Goal: Transaction & Acquisition: Book appointment/travel/reservation

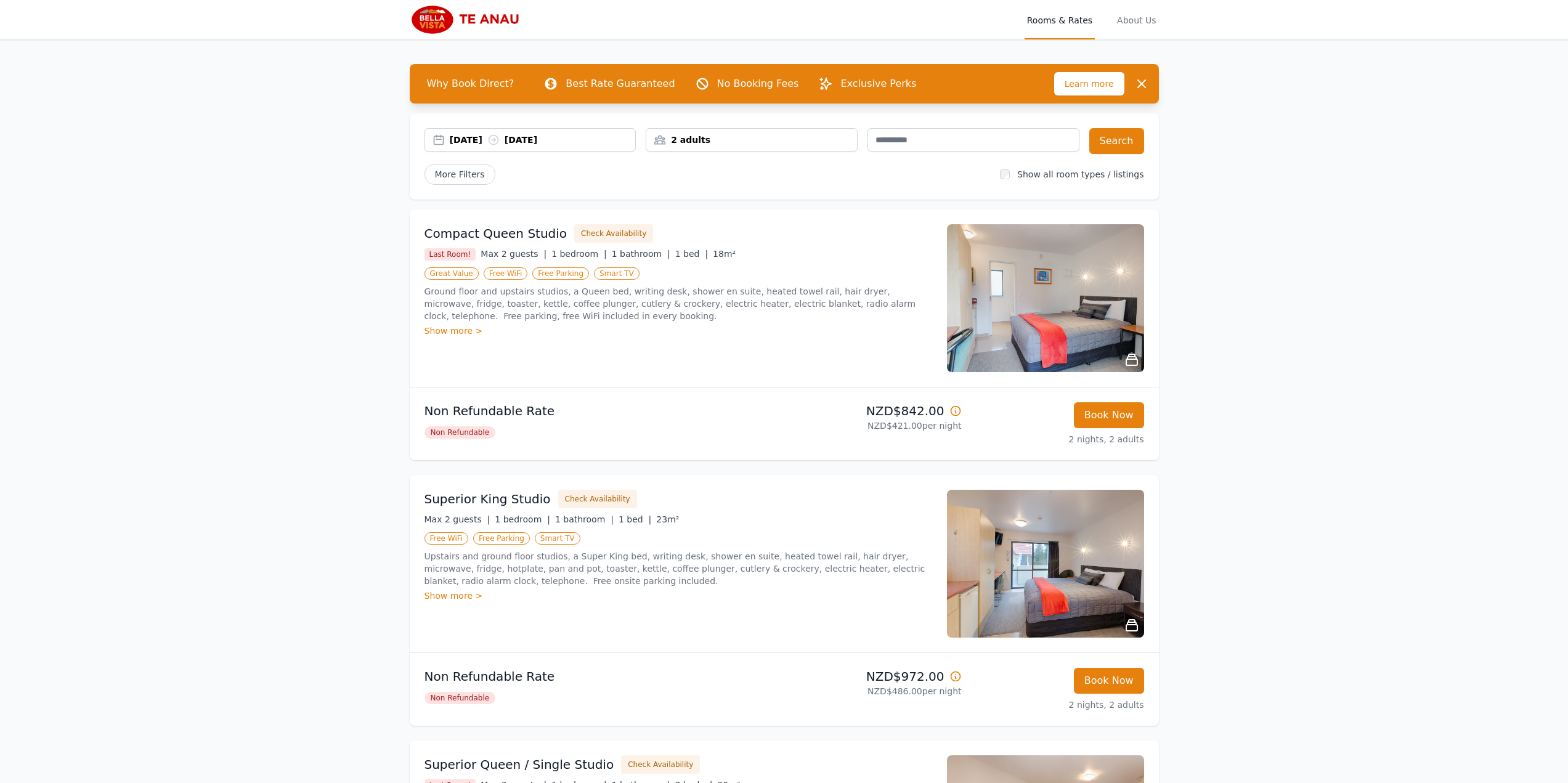
click at [517, 136] on div "[DATE] [DATE]" at bounding box center [543, 139] width 186 height 13
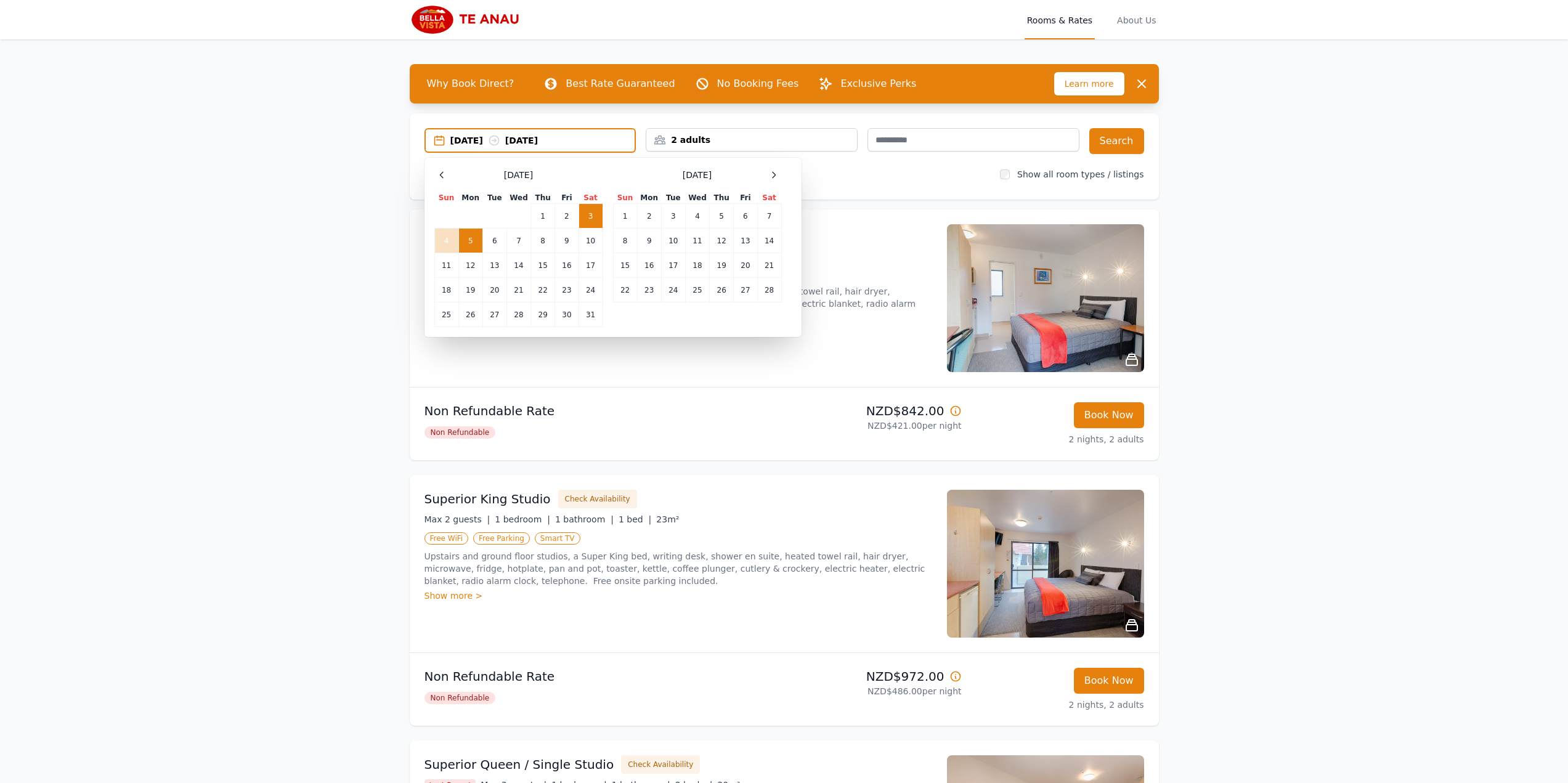
click at [469, 242] on td "5" at bounding box center [471, 240] width 24 height 25
click at [519, 238] on td "7" at bounding box center [518, 240] width 24 height 25
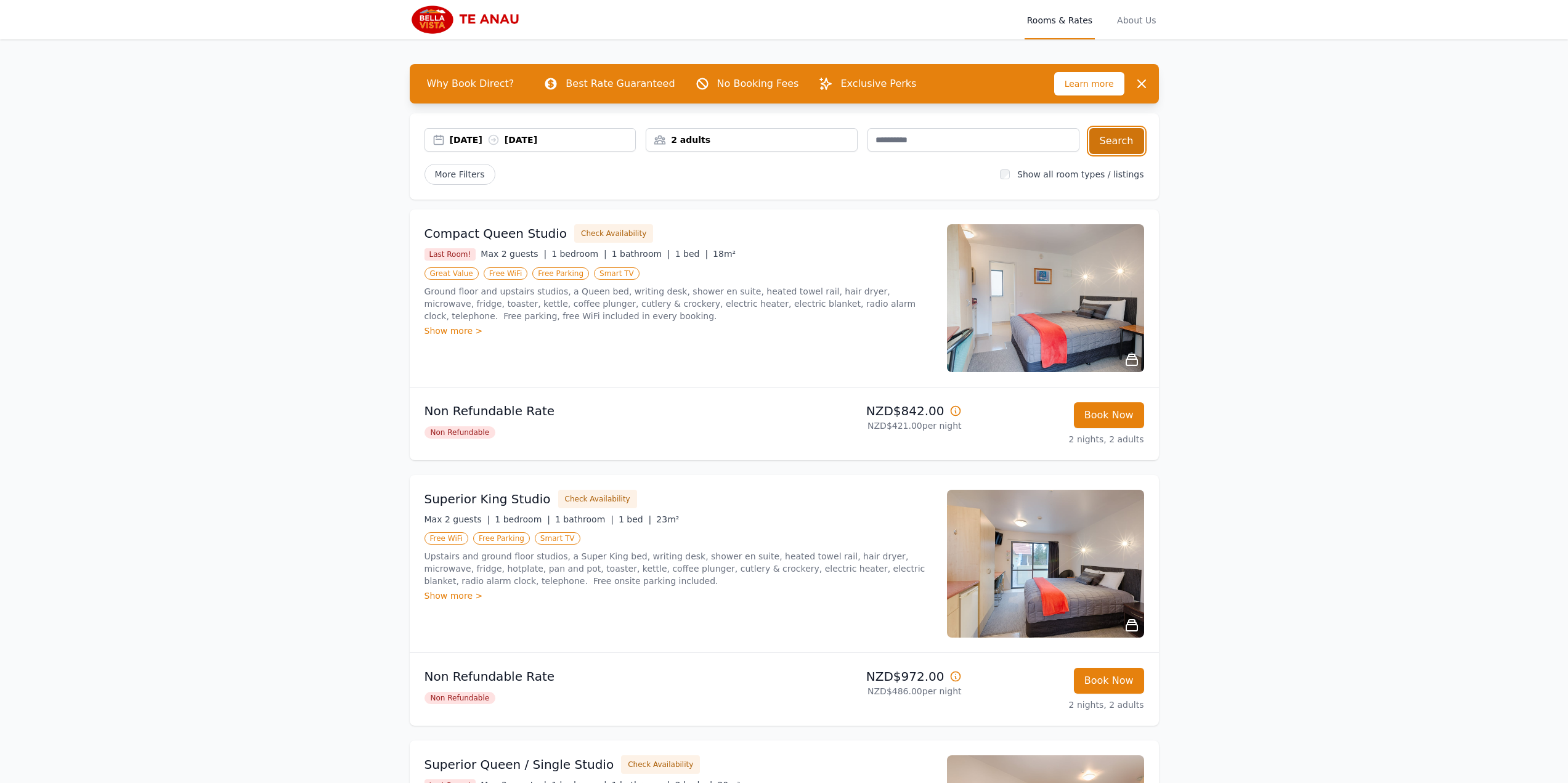
click at [1119, 141] on button "Search" at bounding box center [1117, 141] width 55 height 26
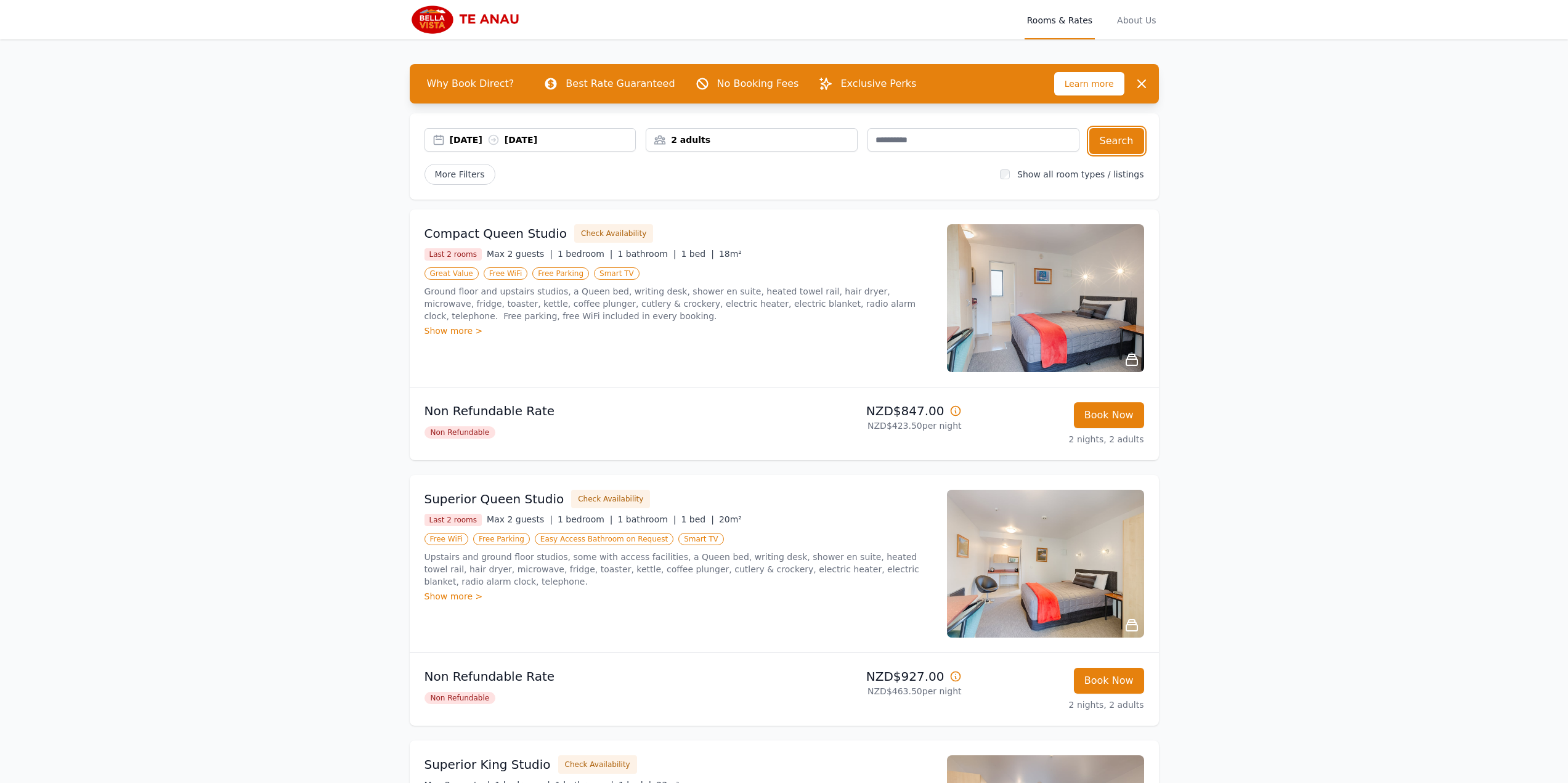
click at [484, 135] on div "[DATE] [DATE]" at bounding box center [543, 139] width 186 height 13
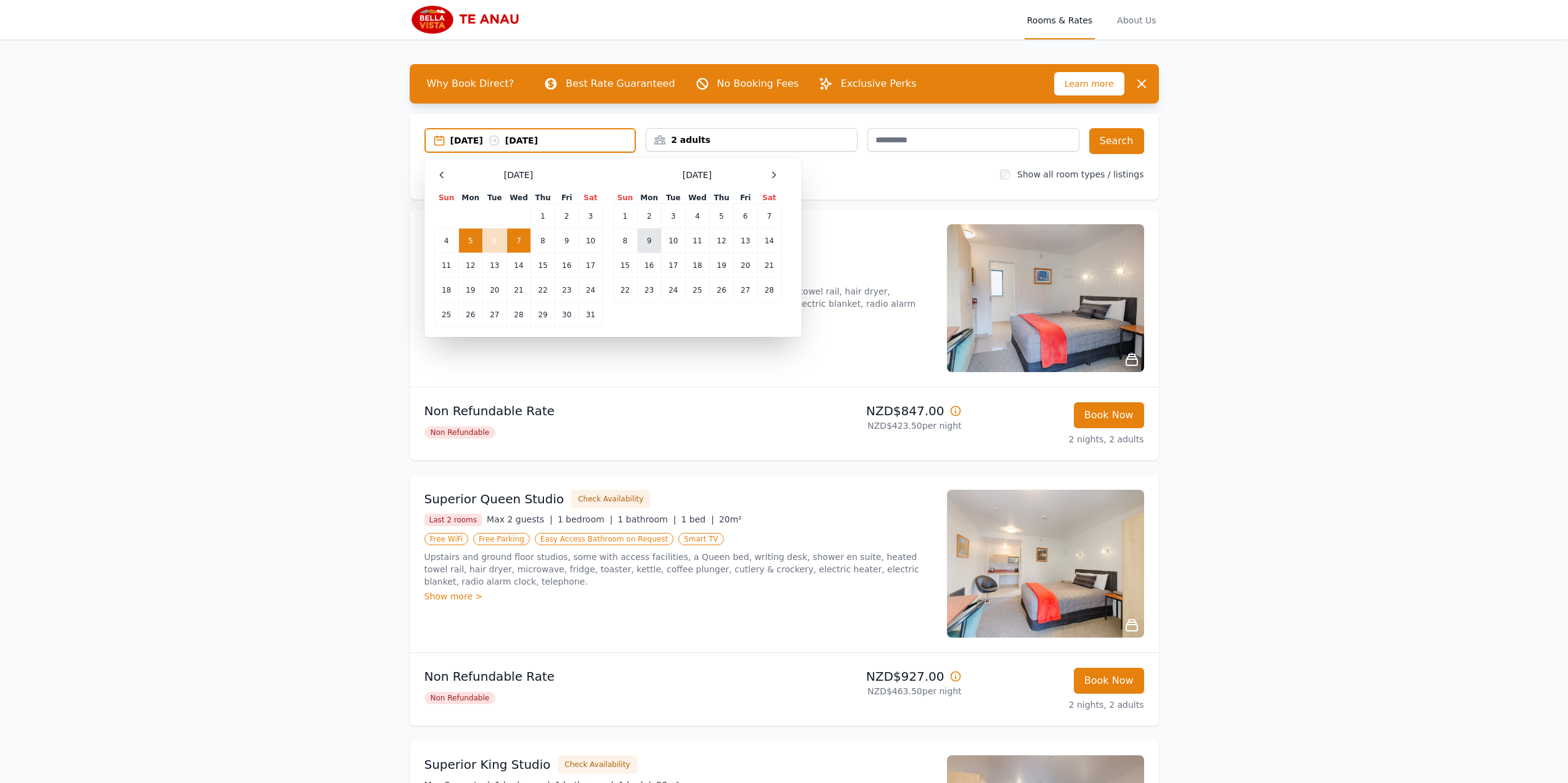
click at [645, 240] on td "9" at bounding box center [649, 240] width 24 height 25
click at [701, 239] on td "11" at bounding box center [697, 240] width 24 height 25
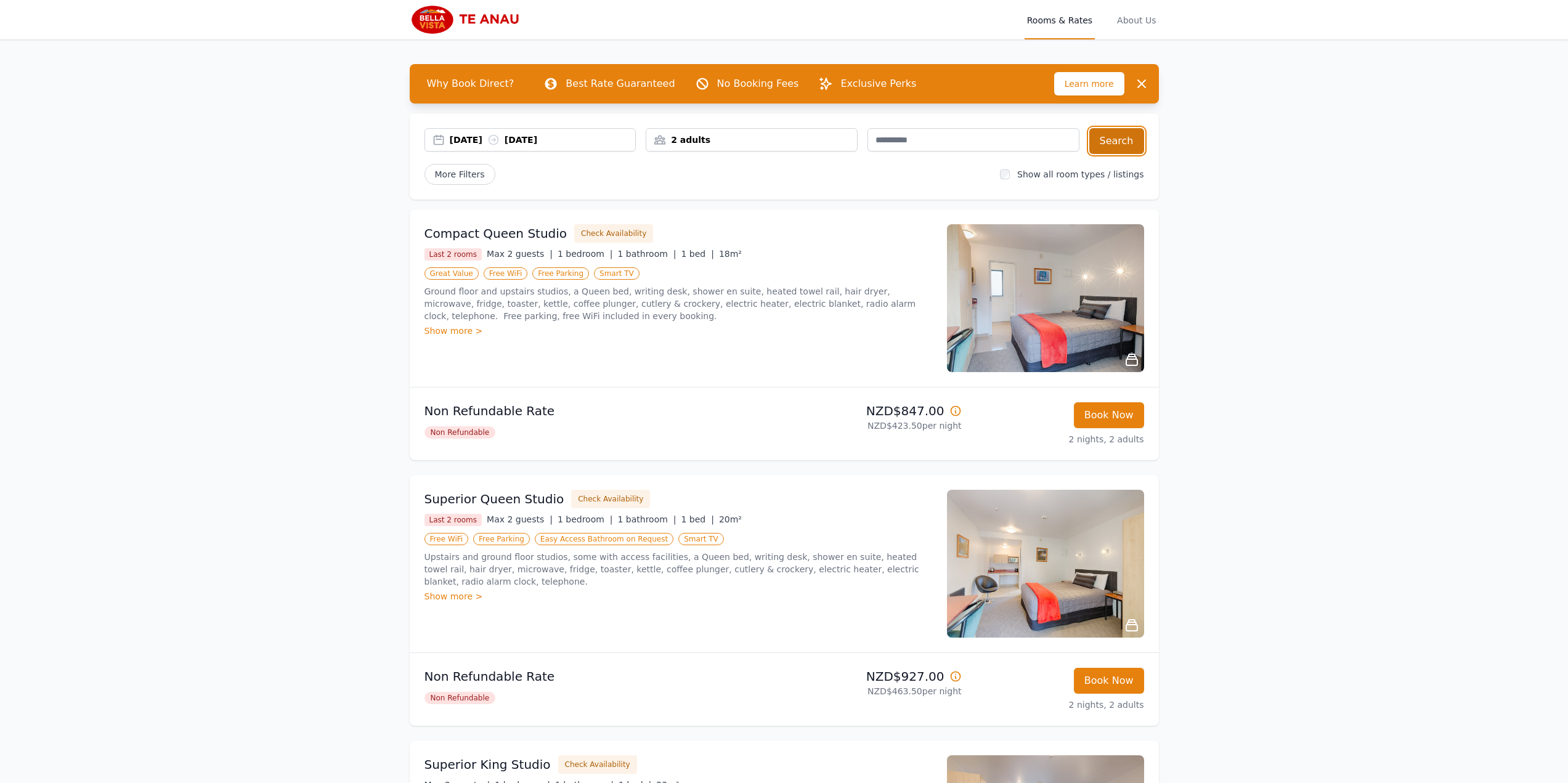
click at [1130, 141] on button "Search" at bounding box center [1117, 141] width 55 height 26
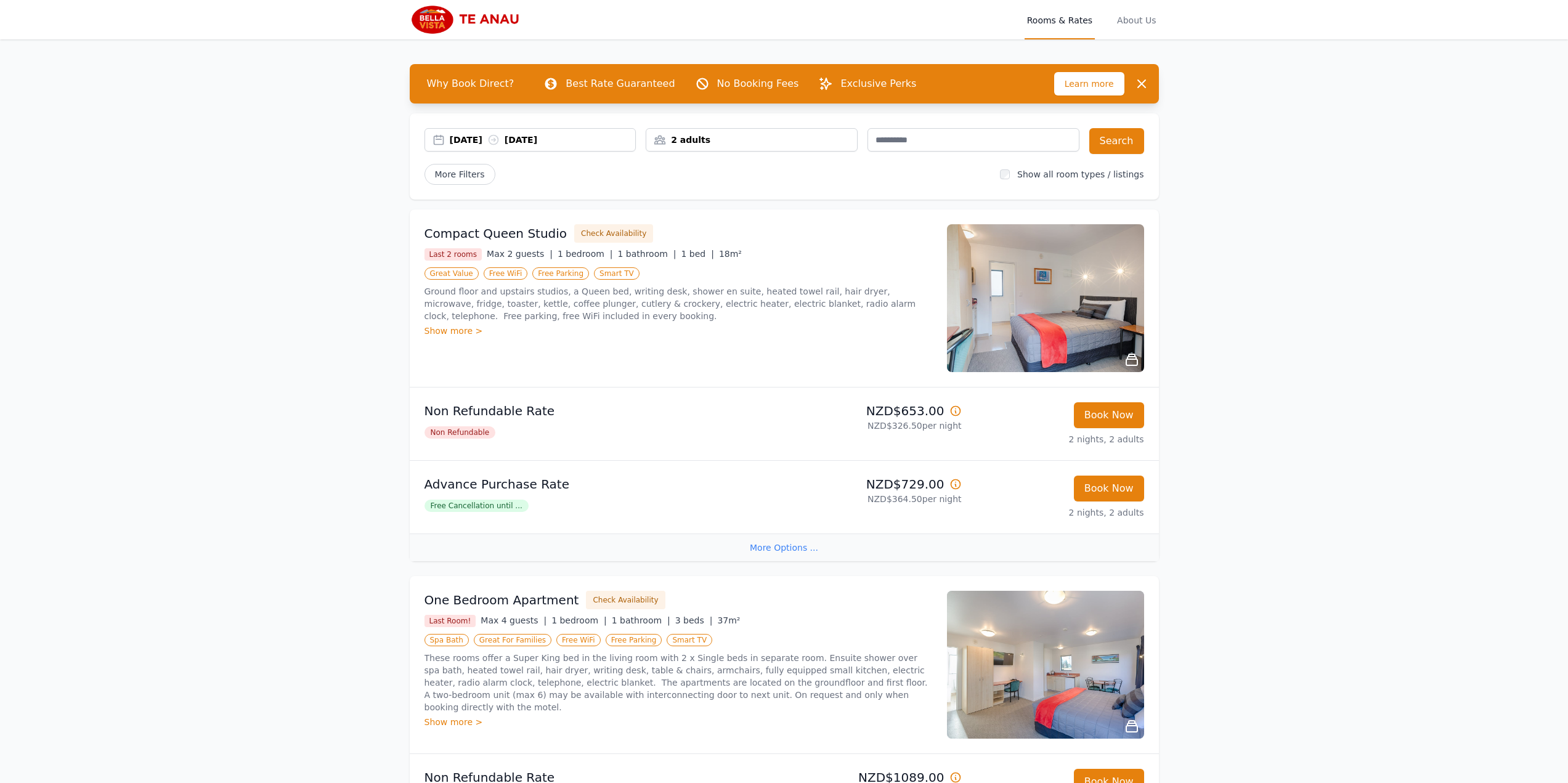
click at [490, 21] on img at bounding box center [469, 19] width 119 height 30
